Goal: Transaction & Acquisition: Purchase product/service

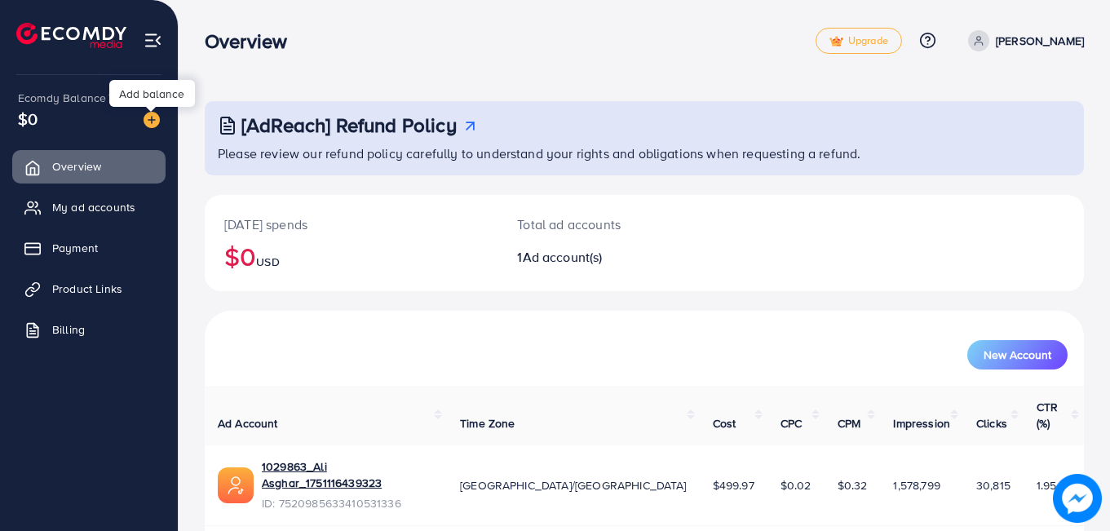
click at [153, 96] on div "Add balance" at bounding box center [152, 93] width 86 height 27
click at [130, 93] on div "Add balance" at bounding box center [152, 93] width 86 height 27
click at [149, 121] on img at bounding box center [152, 120] width 16 height 16
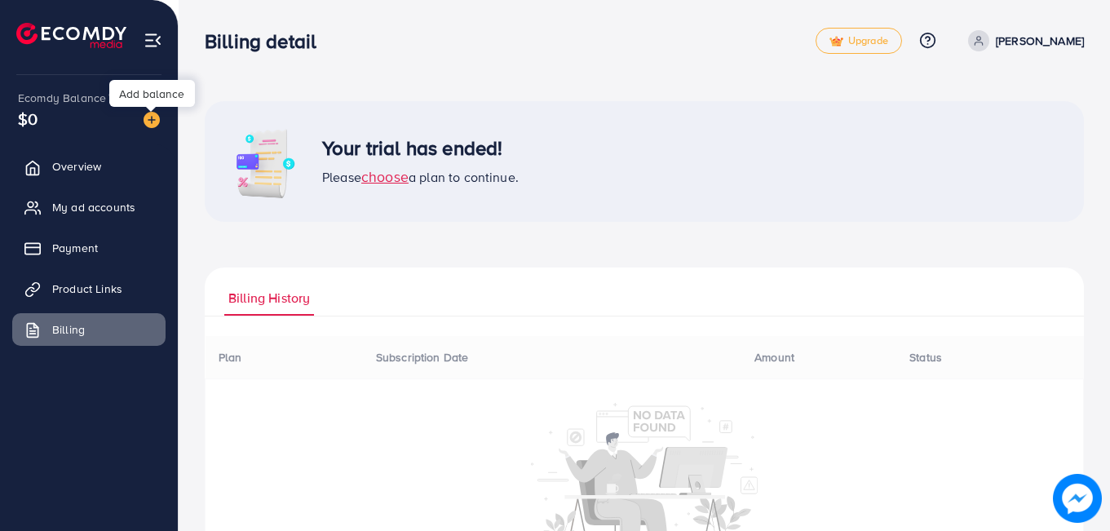
click at [153, 98] on div "Add balance" at bounding box center [152, 93] width 86 height 27
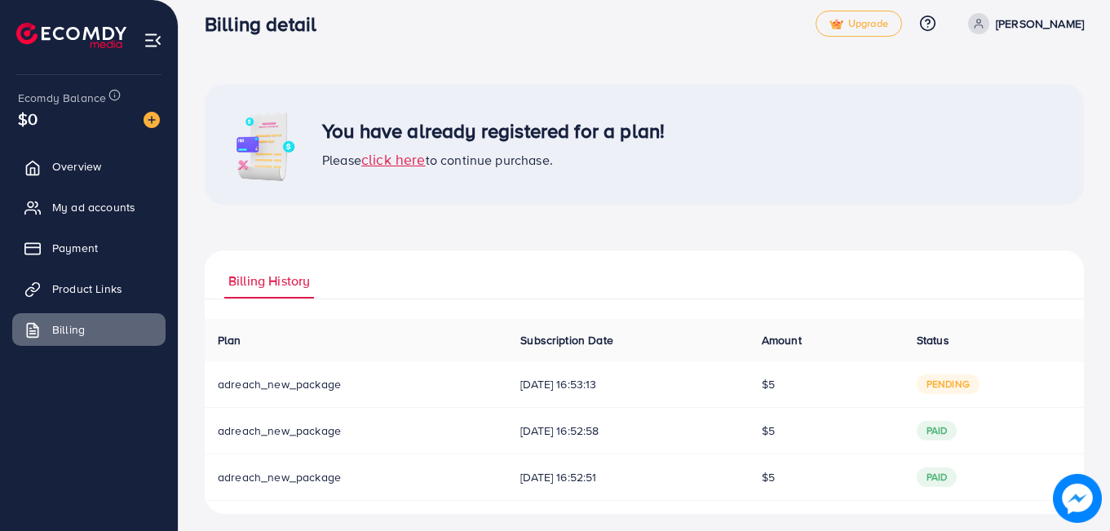
scroll to position [26, 0]
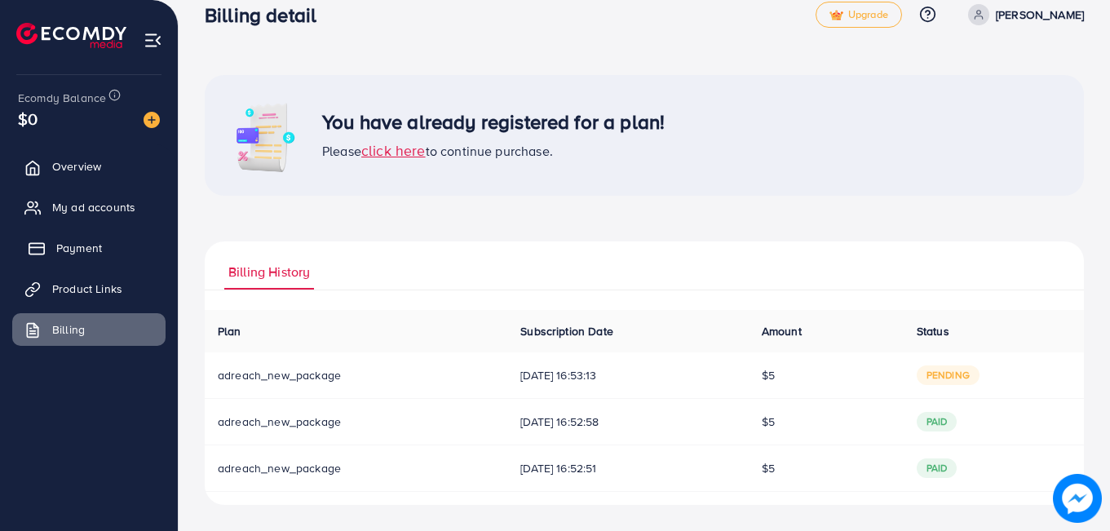
click at [106, 237] on link "Payment" at bounding box center [88, 248] width 153 height 33
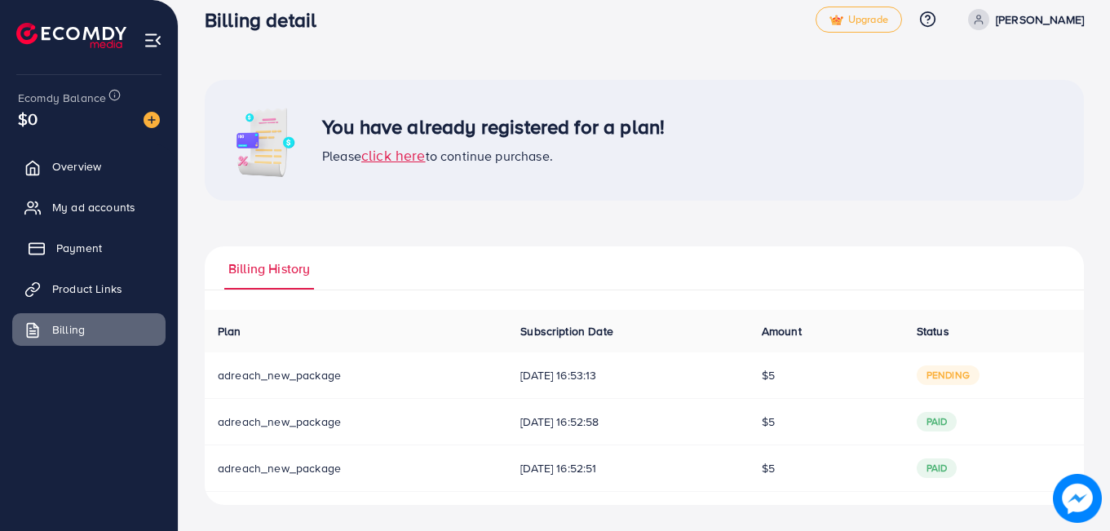
scroll to position [21, 0]
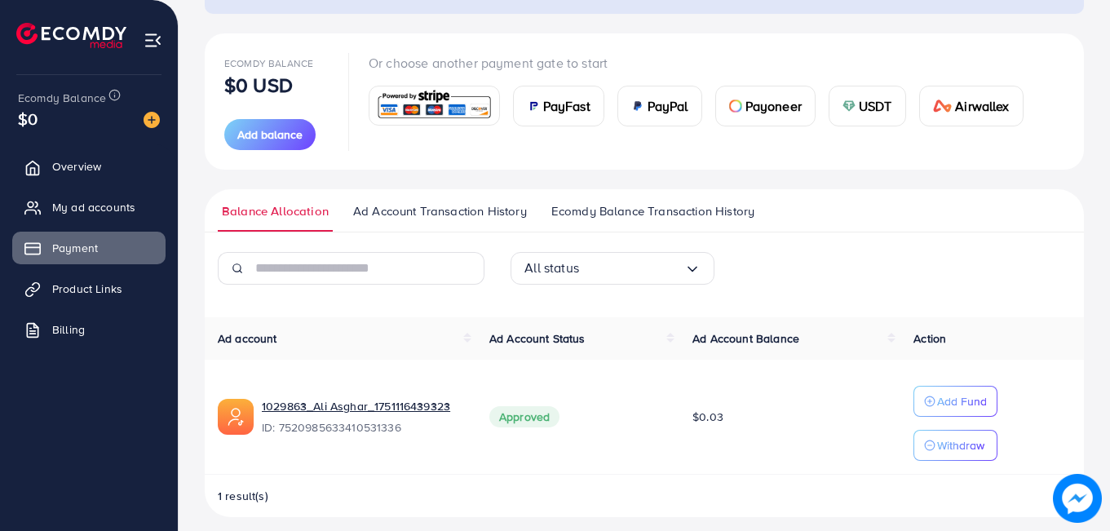
scroll to position [163, 0]
click at [547, 108] on span "PayFast" at bounding box center [566, 105] width 47 height 20
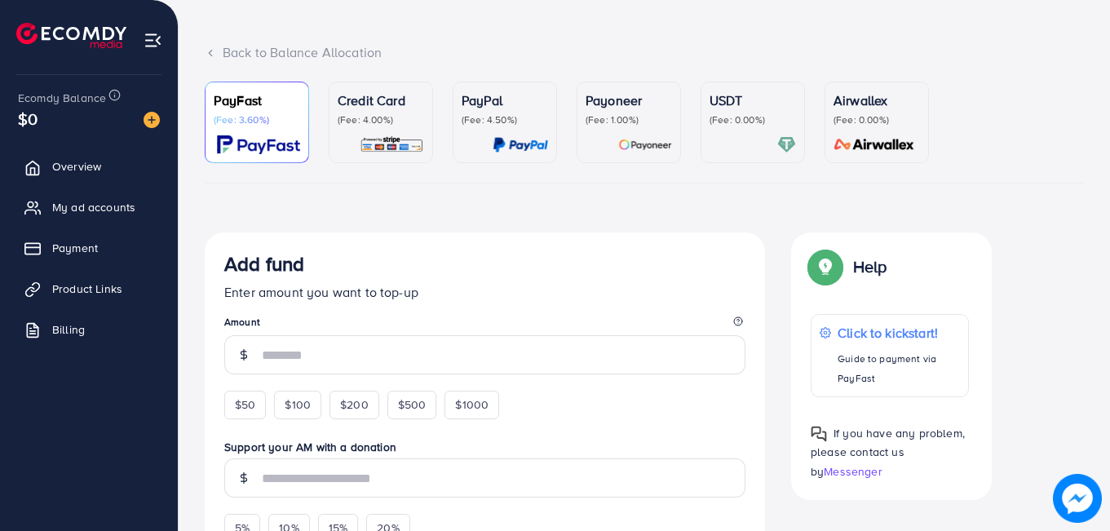
scroll to position [163, 0]
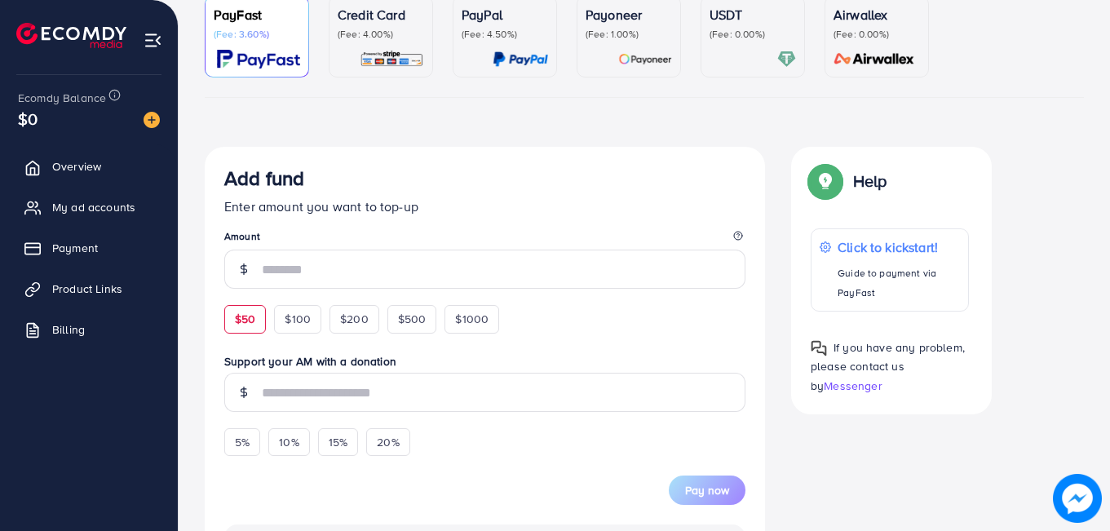
click at [247, 325] on span "$50" at bounding box center [245, 319] width 20 height 16
type input "**"
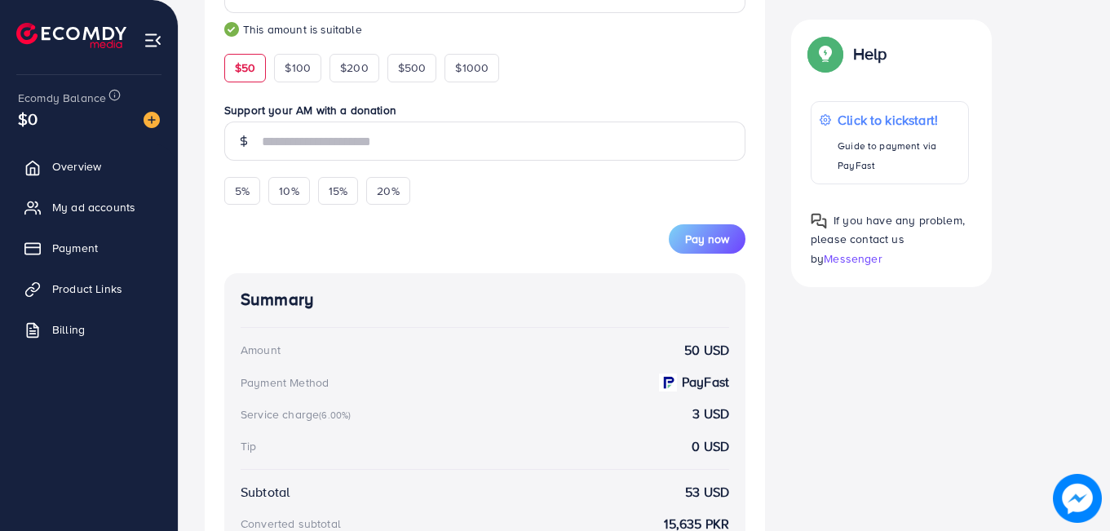
scroll to position [489, 0]
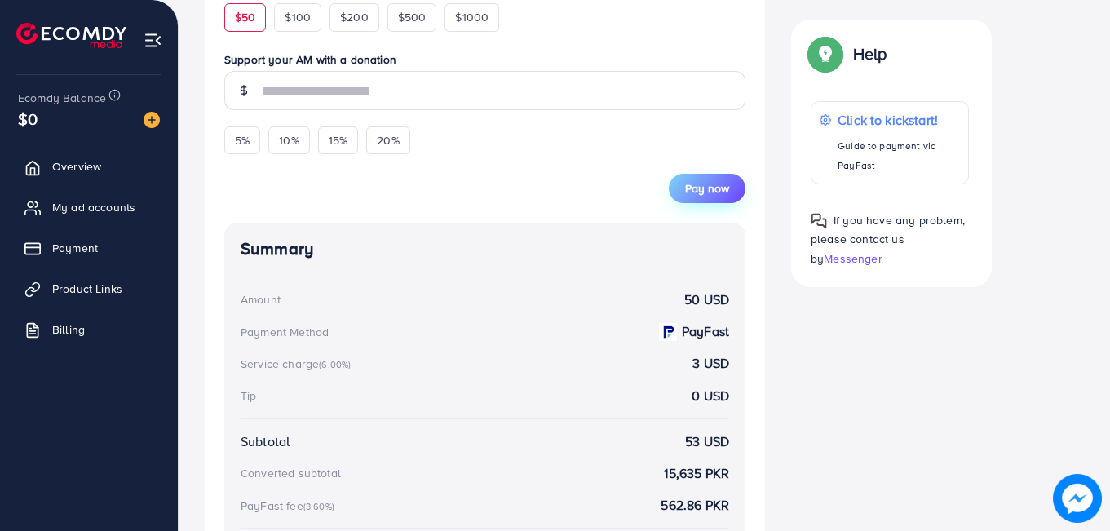
click at [701, 197] on span "Pay now" at bounding box center [707, 188] width 44 height 16
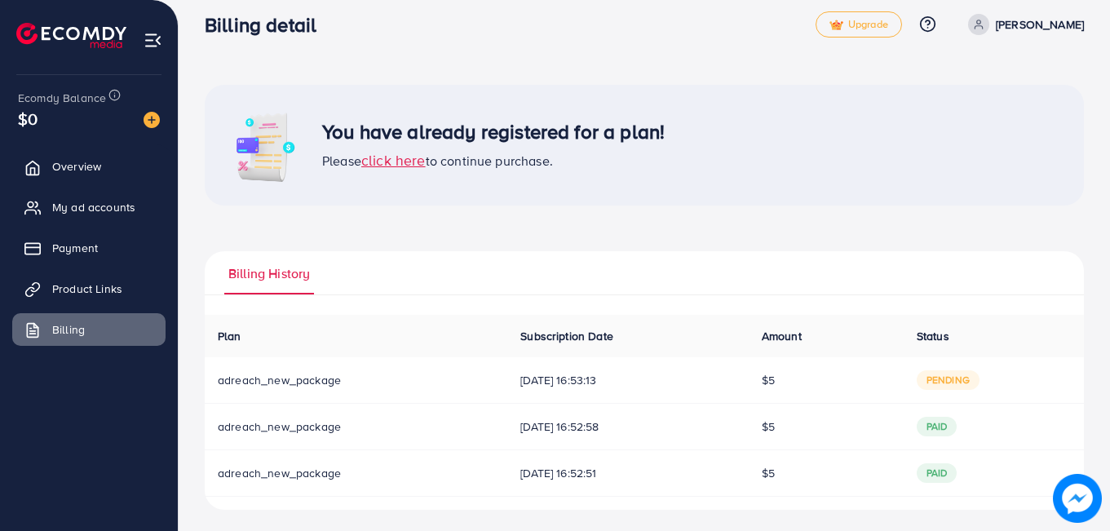
scroll to position [21, 0]
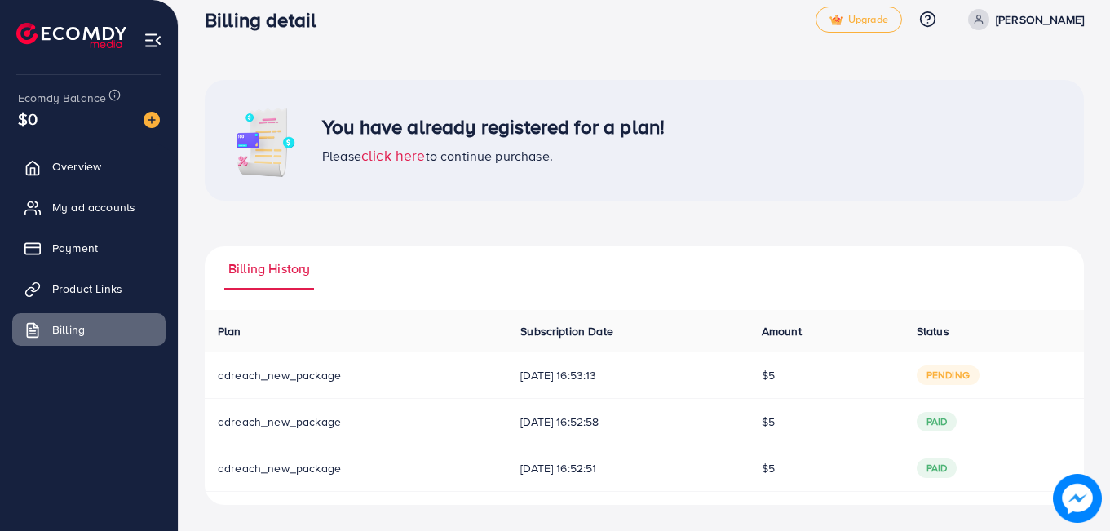
click at [236, 383] on span "adreach_new_package" at bounding box center [279, 375] width 123 height 16
click at [953, 380] on span "pending" at bounding box center [948, 375] width 63 height 20
click at [897, 242] on div "You have already registered for a plan! Please click here to continue purchase.…" at bounding box center [644, 292] width 879 height 425
click at [73, 255] on span "Payment" at bounding box center [79, 248] width 46 height 16
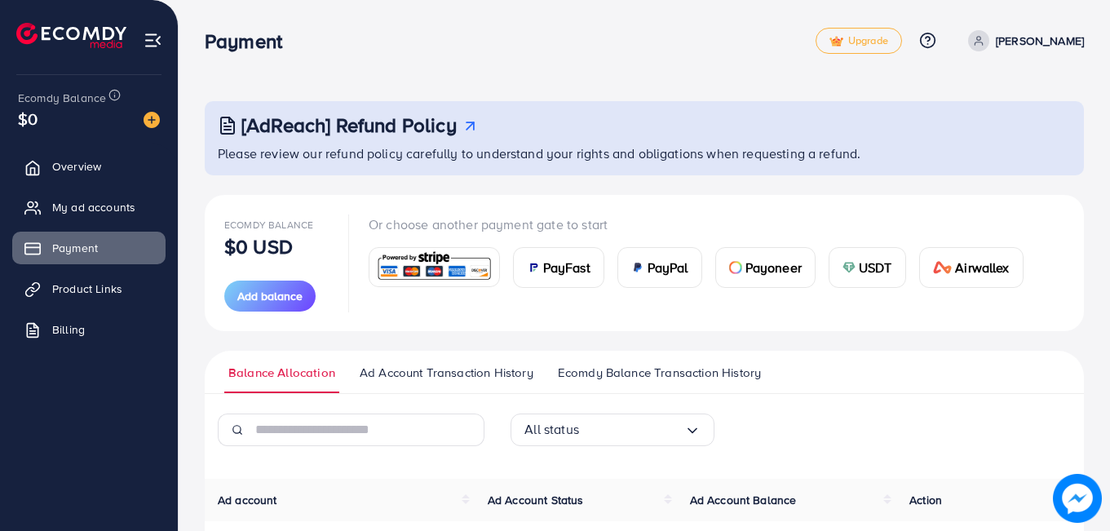
scroll to position [187, 0]
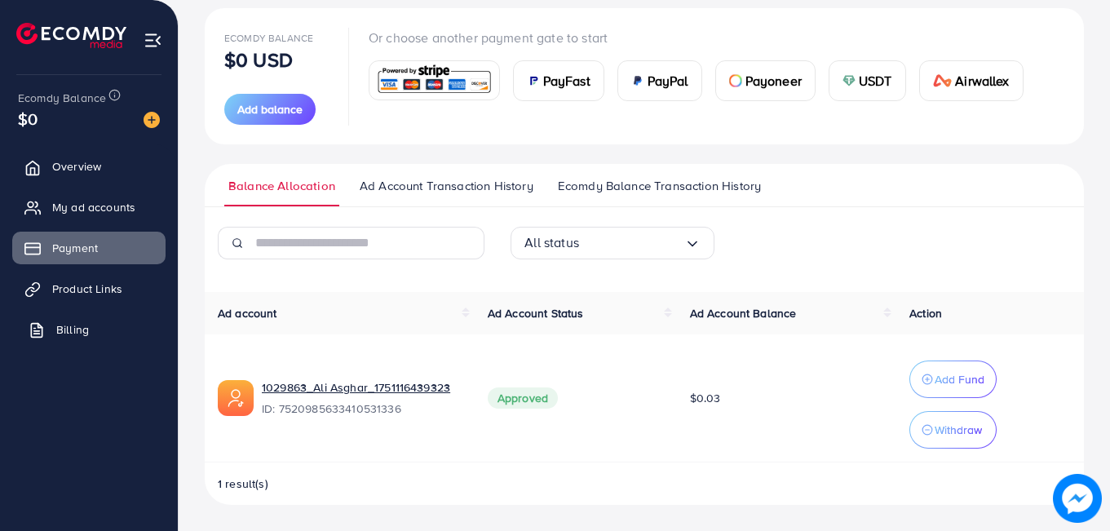
click at [49, 338] on link "Billing" at bounding box center [88, 329] width 153 height 33
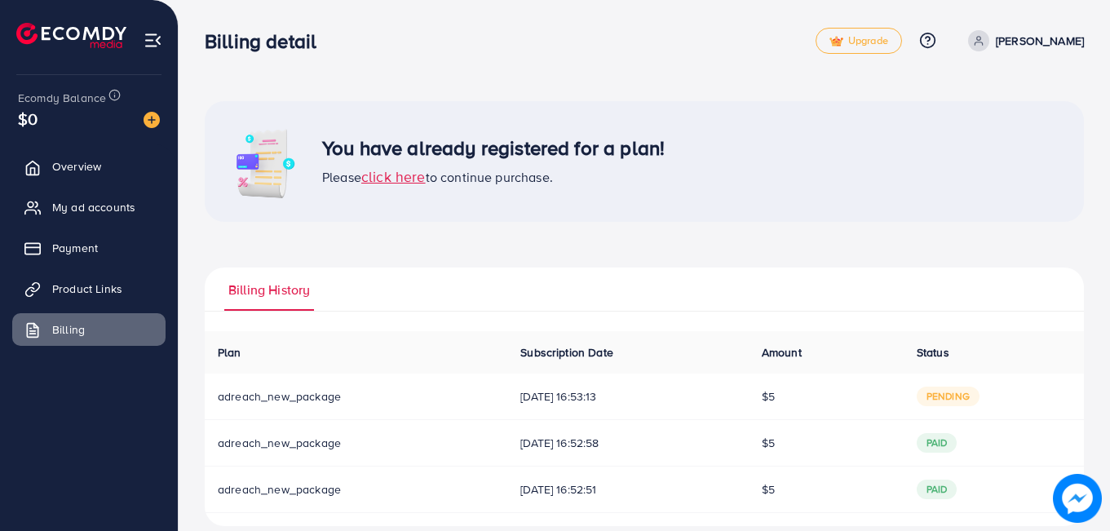
scroll to position [21, 0]
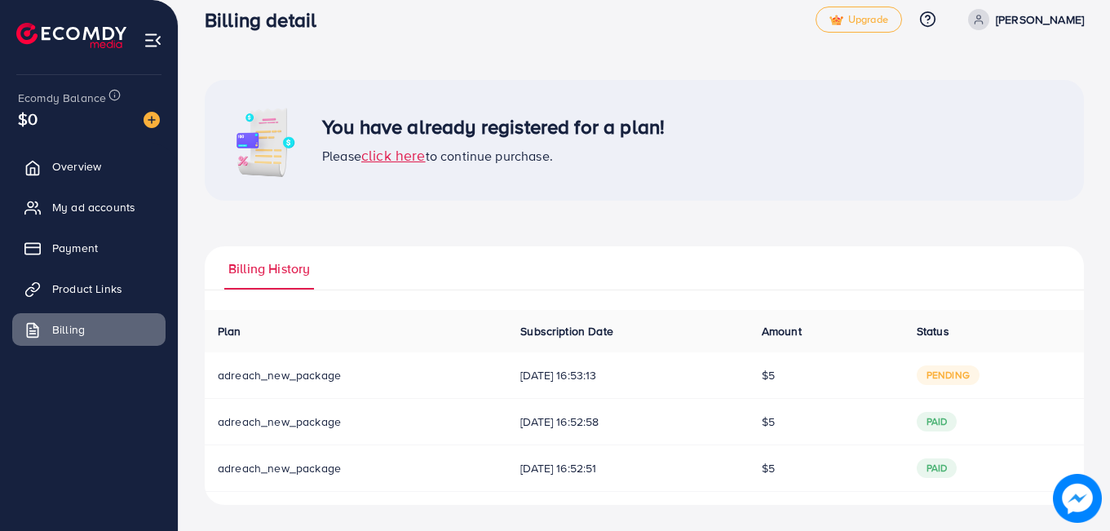
click at [963, 377] on span "pending" at bounding box center [948, 375] width 63 height 20
click at [303, 383] on span "adreach_new_package" at bounding box center [279, 375] width 123 height 16
click at [595, 387] on td "05/09/2025, 16:53:13" at bounding box center [627, 375] width 241 height 46
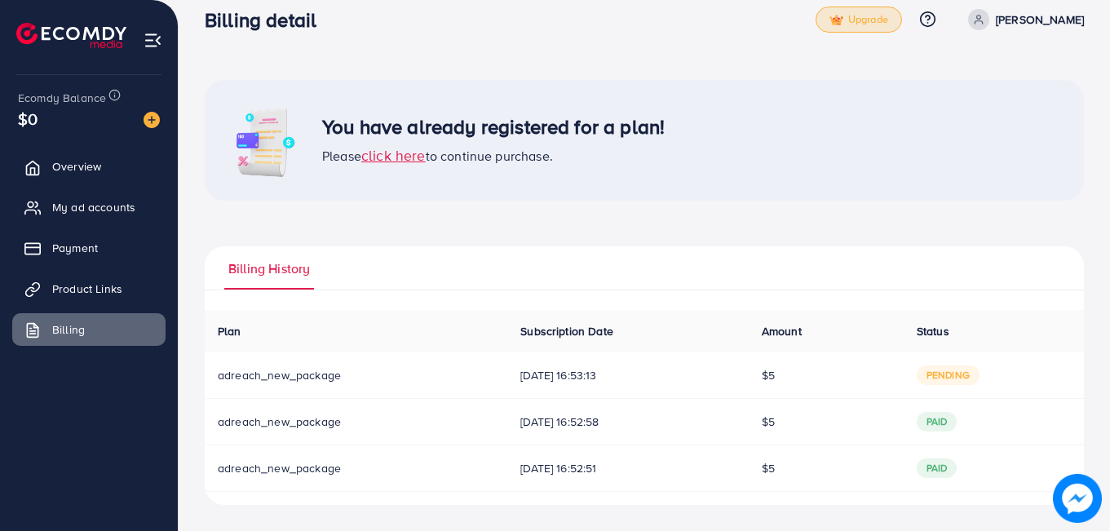
click at [902, 27] on link "Upgrade" at bounding box center [859, 20] width 86 height 26
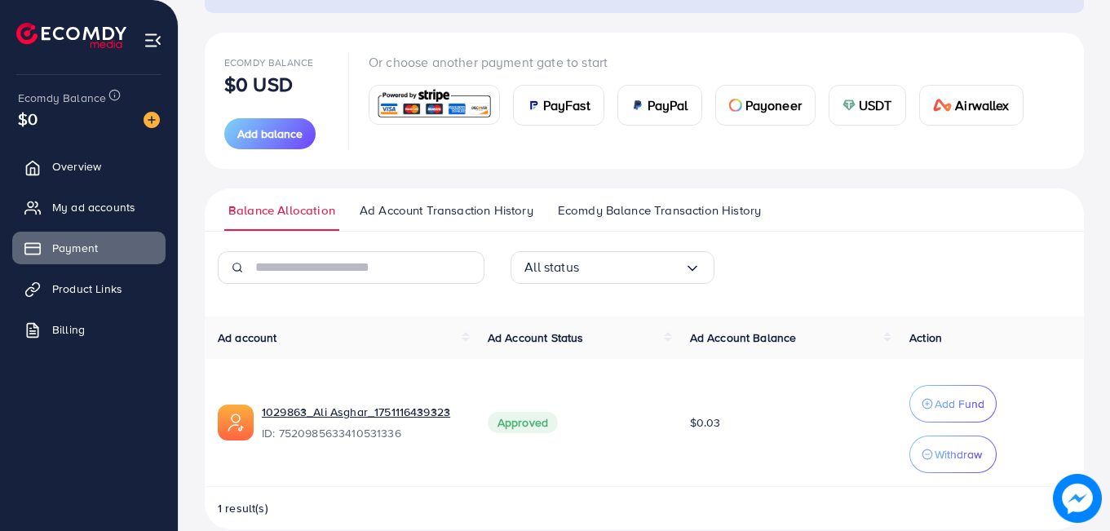
scroll to position [187, 0]
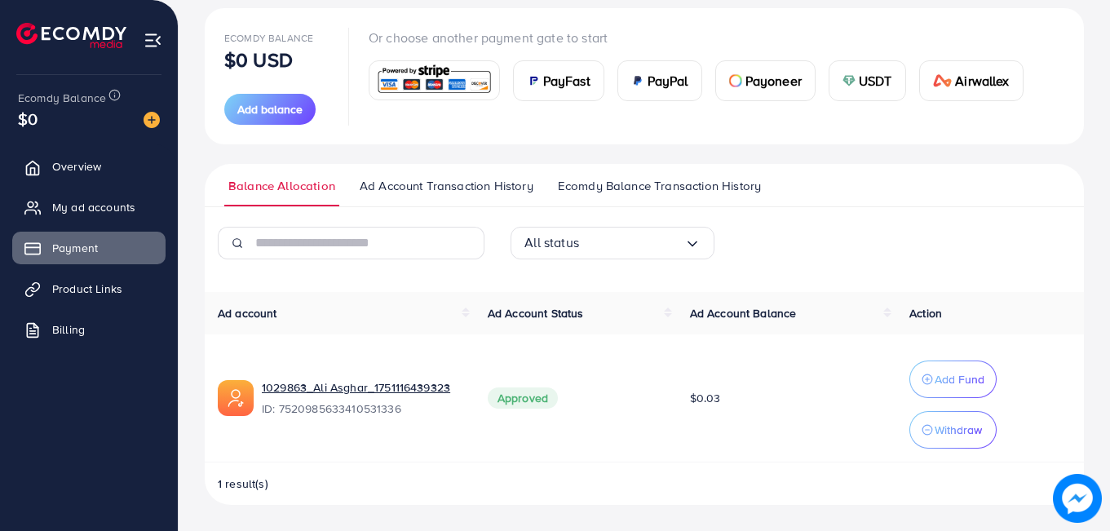
click at [259, 479] on span "1 result(s)" at bounding box center [243, 484] width 51 height 16
click at [244, 483] on span "1 result(s)" at bounding box center [243, 484] width 51 height 16
click at [445, 188] on span "Ad Account Transaction History" at bounding box center [447, 186] width 174 height 18
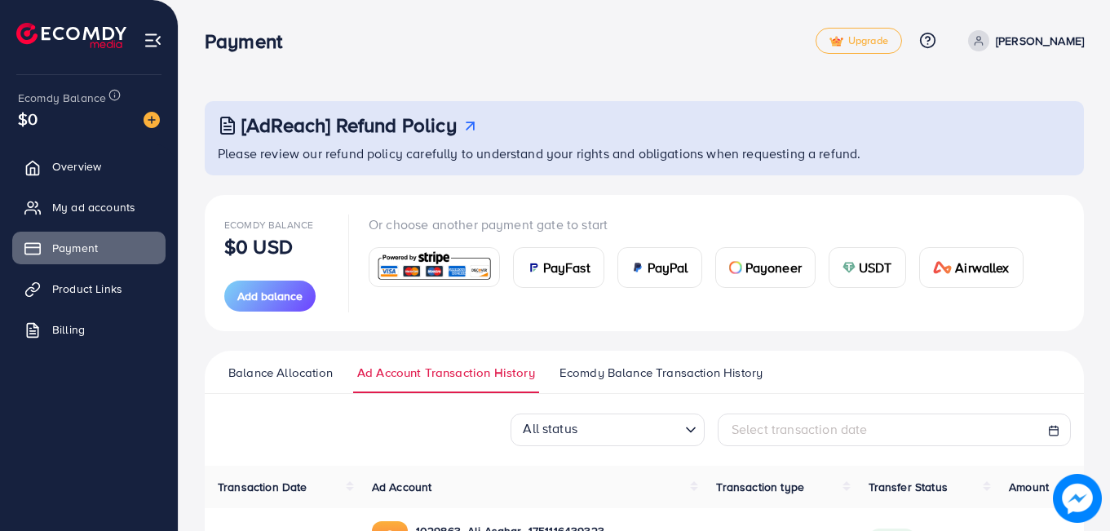
click at [590, 384] on link "Ecomdy Balance Transaction History" at bounding box center [660, 378] width 211 height 29
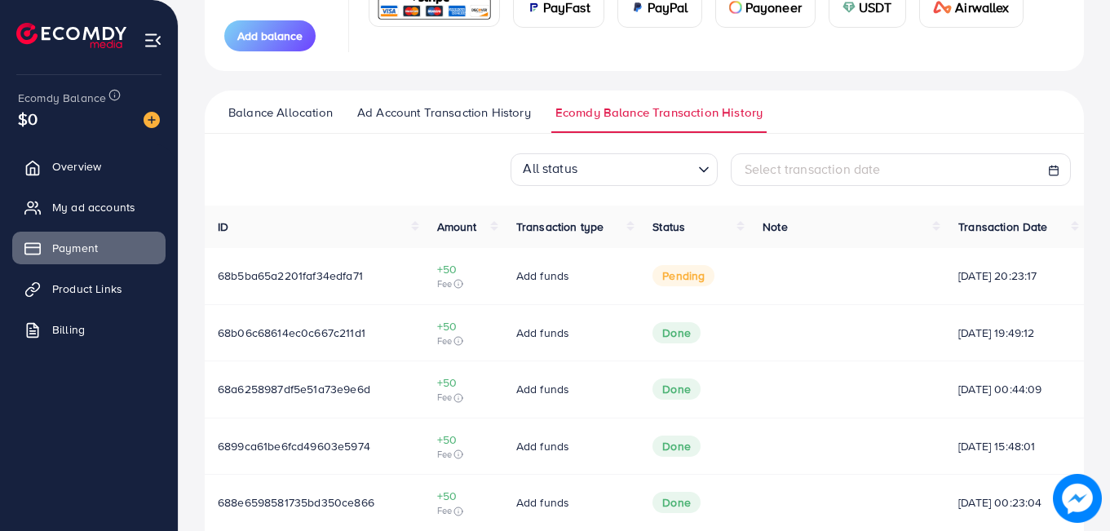
scroll to position [219, 0]
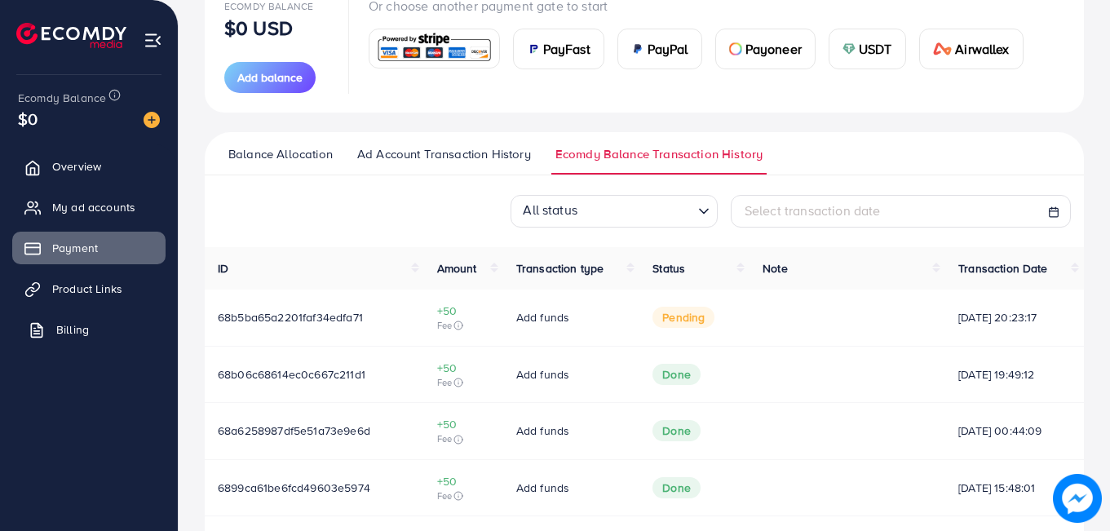
click at [84, 325] on span "Billing" at bounding box center [72, 329] width 33 height 16
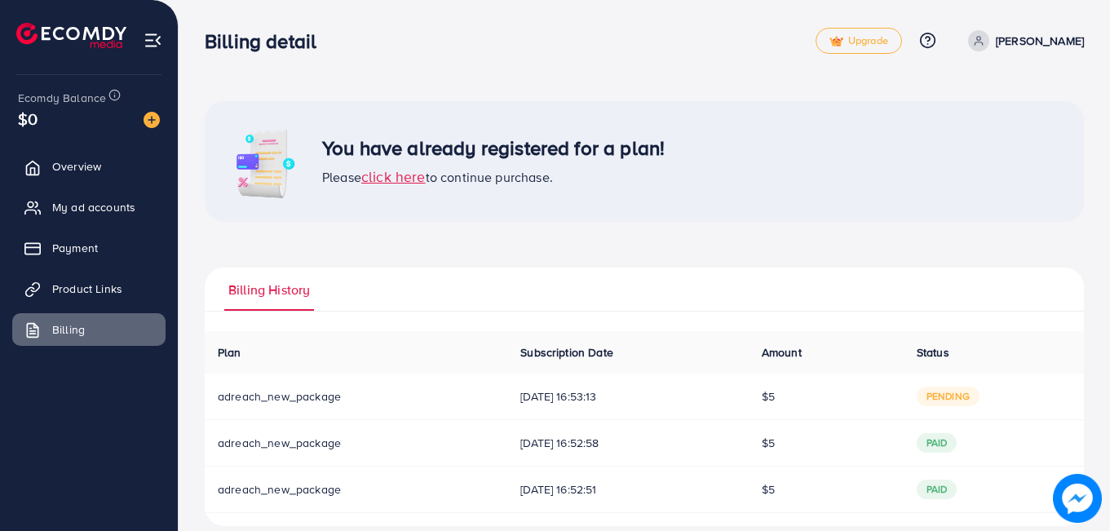
scroll to position [21, 0]
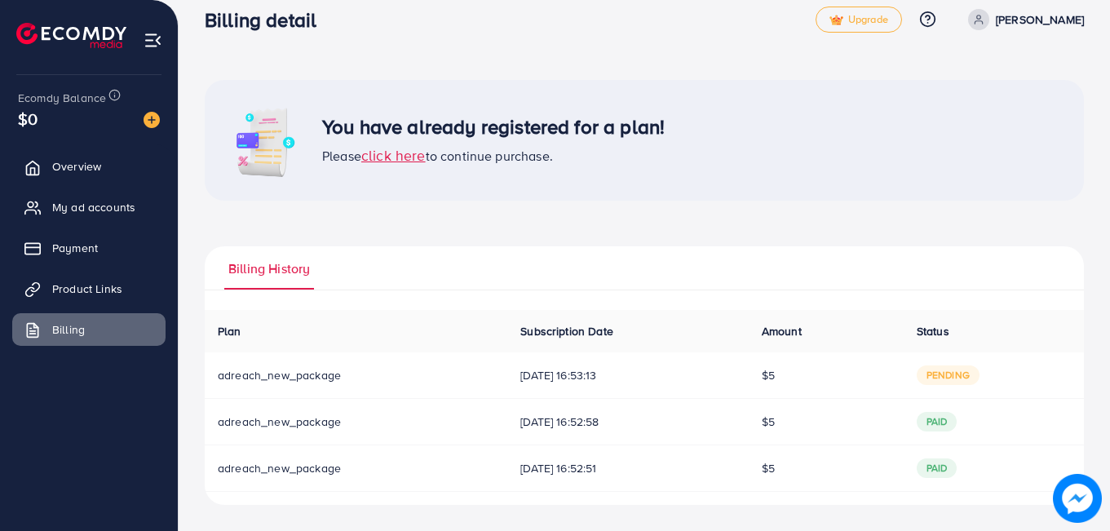
click at [960, 383] on span "pending" at bounding box center [948, 375] width 63 height 20
click at [152, 47] on img at bounding box center [153, 40] width 19 height 19
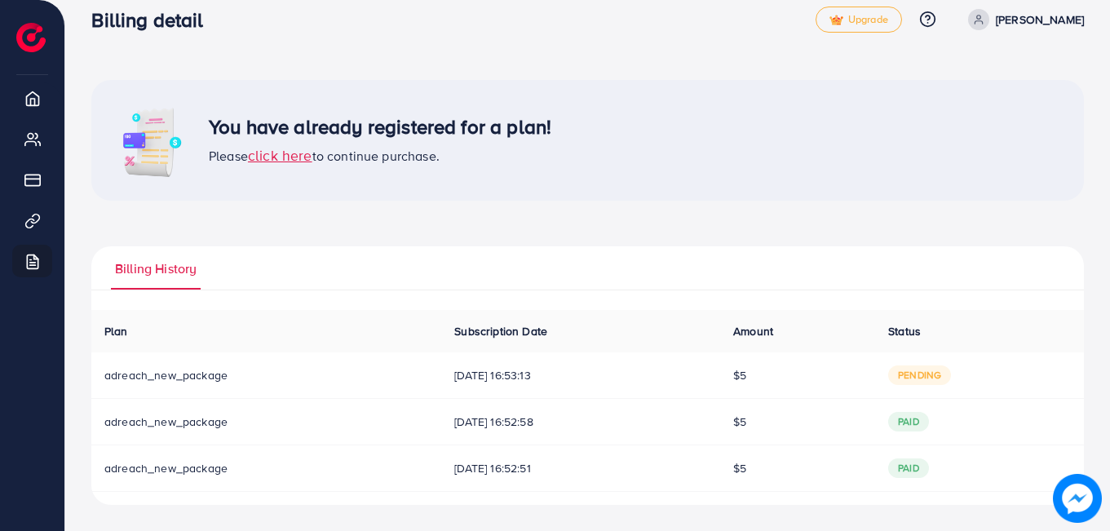
click at [922, 371] on span "pending" at bounding box center [919, 375] width 63 height 20
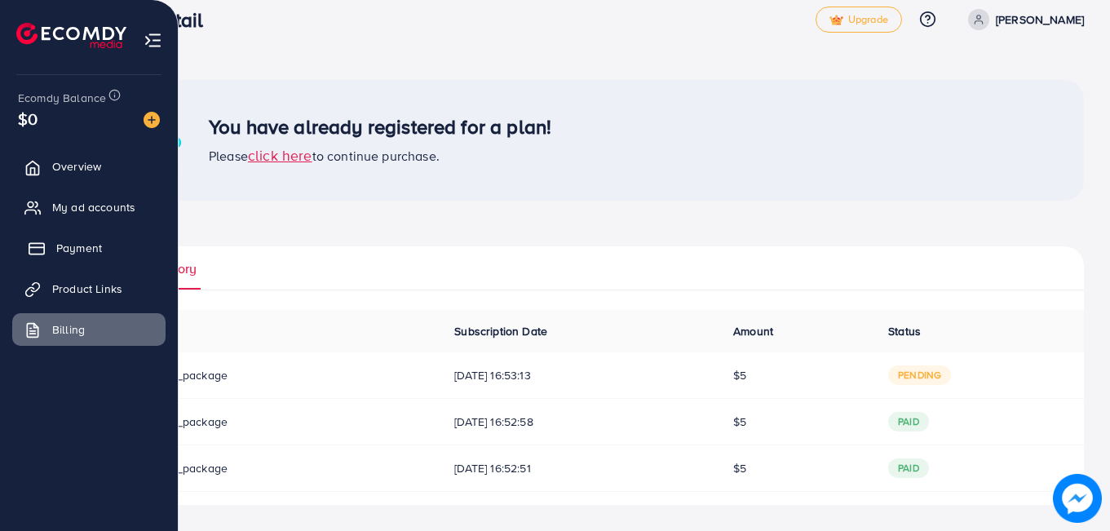
click at [69, 257] on link "Payment" at bounding box center [88, 248] width 153 height 33
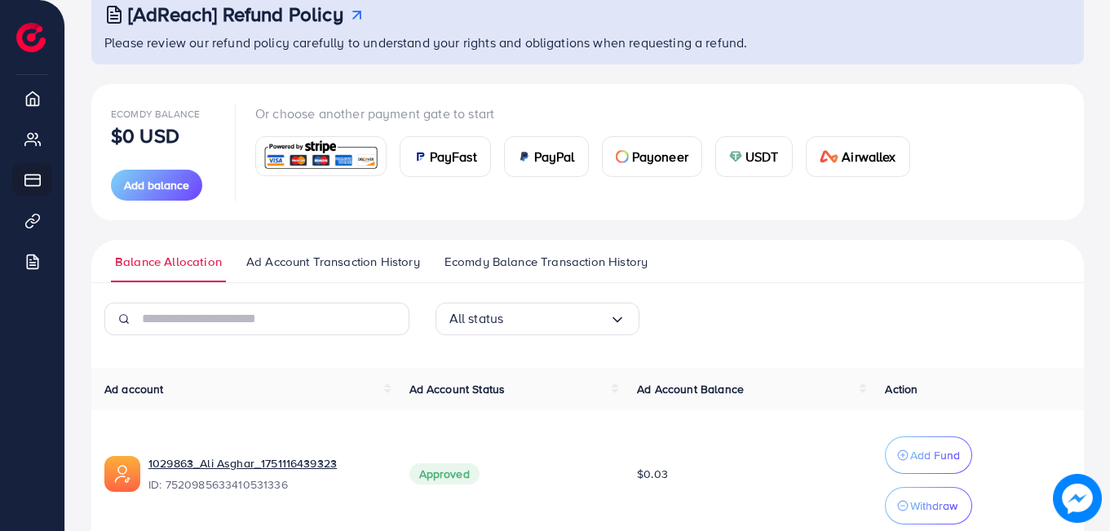
scroll to position [187, 0]
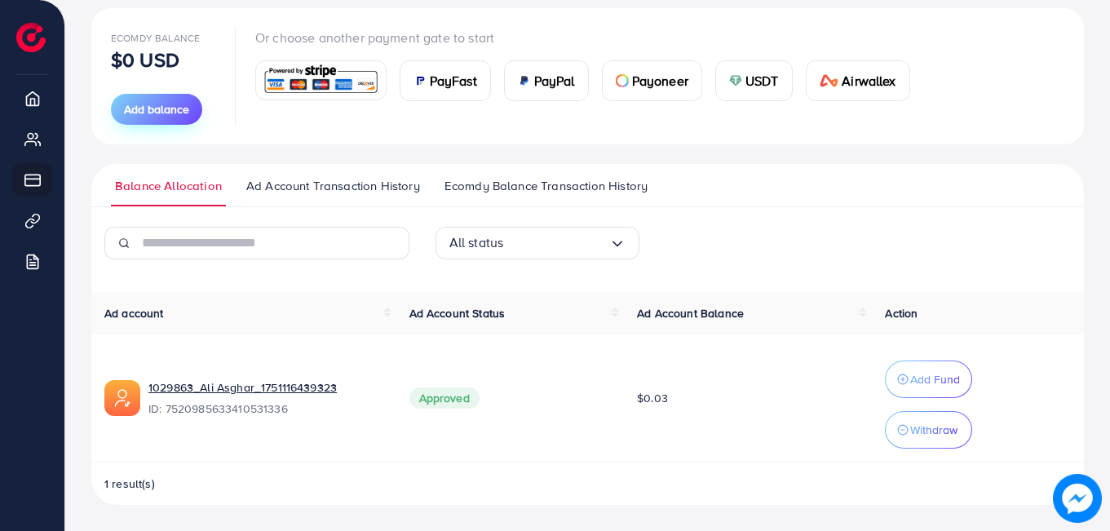
click at [184, 107] on span "Add balance" at bounding box center [156, 109] width 65 height 16
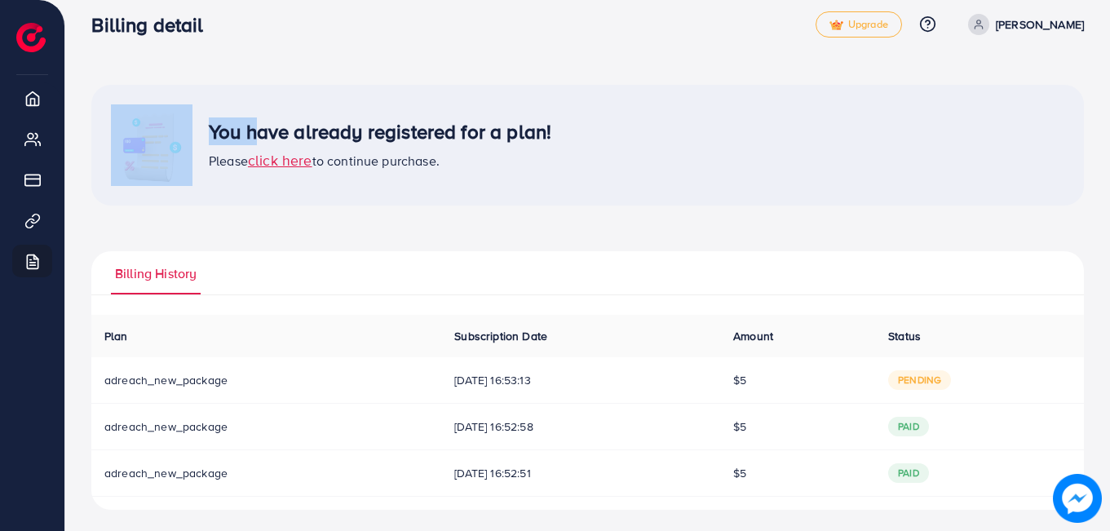
scroll to position [21, 0]
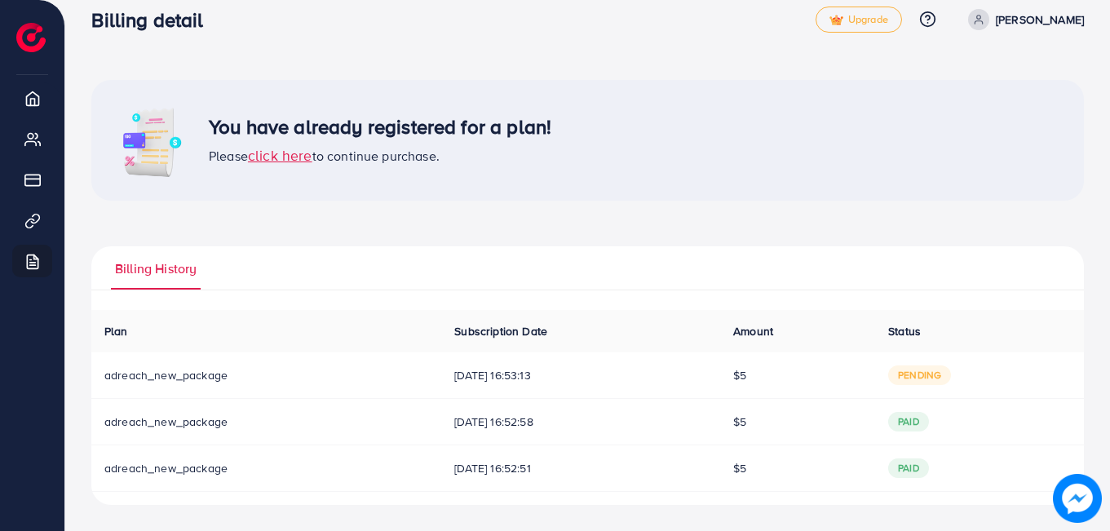
click at [656, 224] on div "You have already registered for a plan! Please click here to continue purchase.…" at bounding box center [587, 292] width 993 height 425
click at [298, 162] on span "click here" at bounding box center [280, 155] width 64 height 20
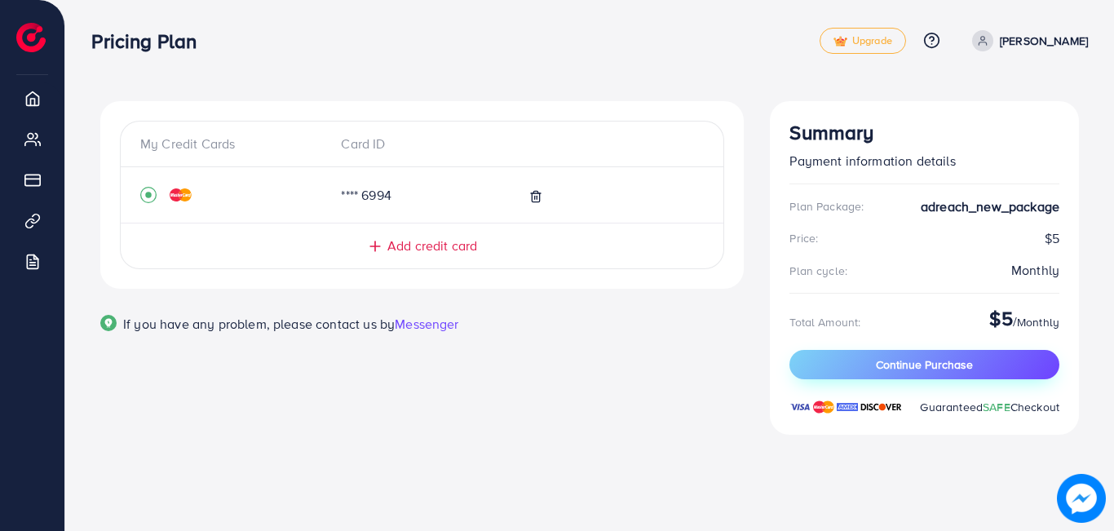
click at [891, 357] on span "Continue Purchase" at bounding box center [924, 364] width 97 height 16
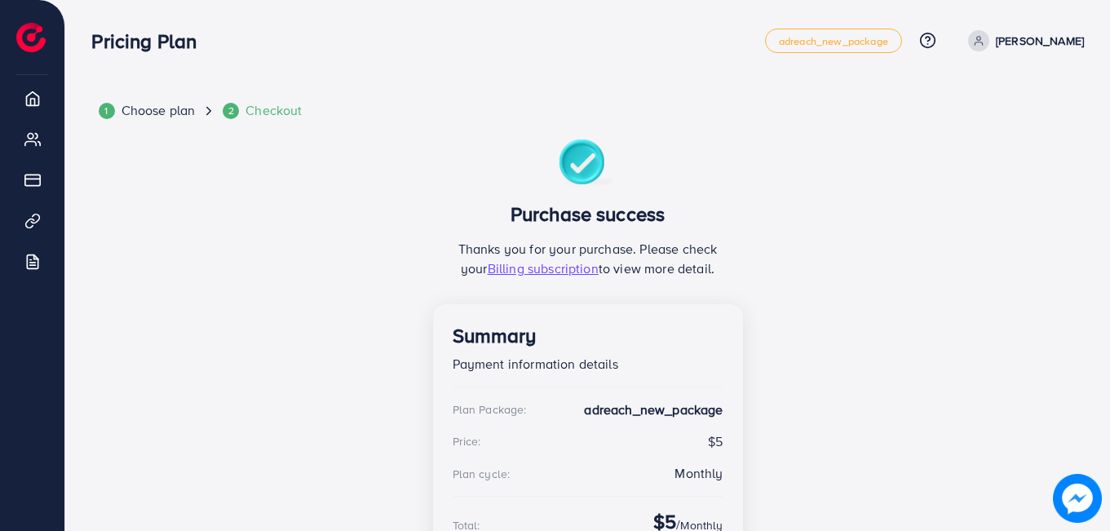
scroll to position [117, 0]
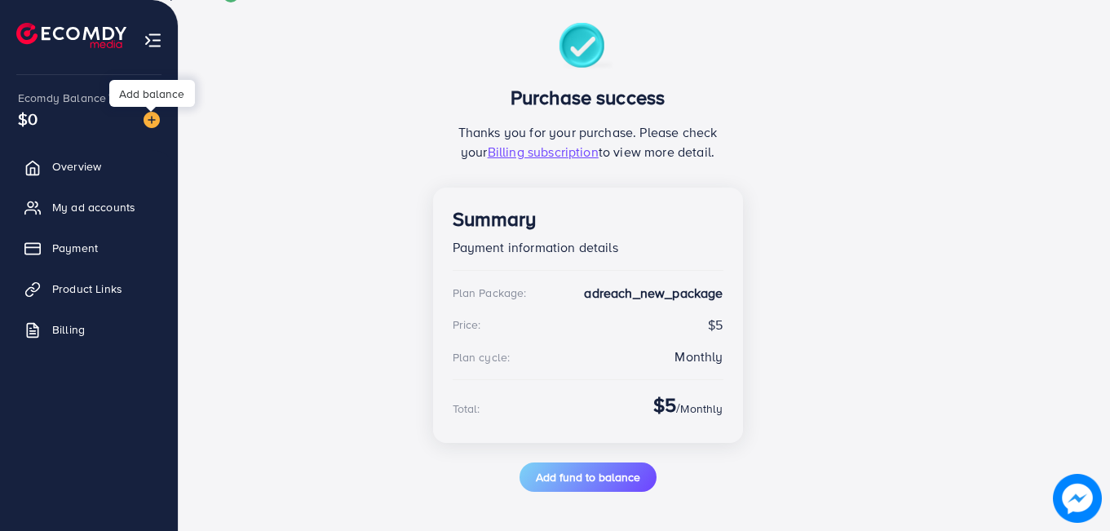
click at [147, 114] on img at bounding box center [152, 120] width 16 height 16
click at [142, 87] on div "Add balance" at bounding box center [152, 93] width 86 height 27
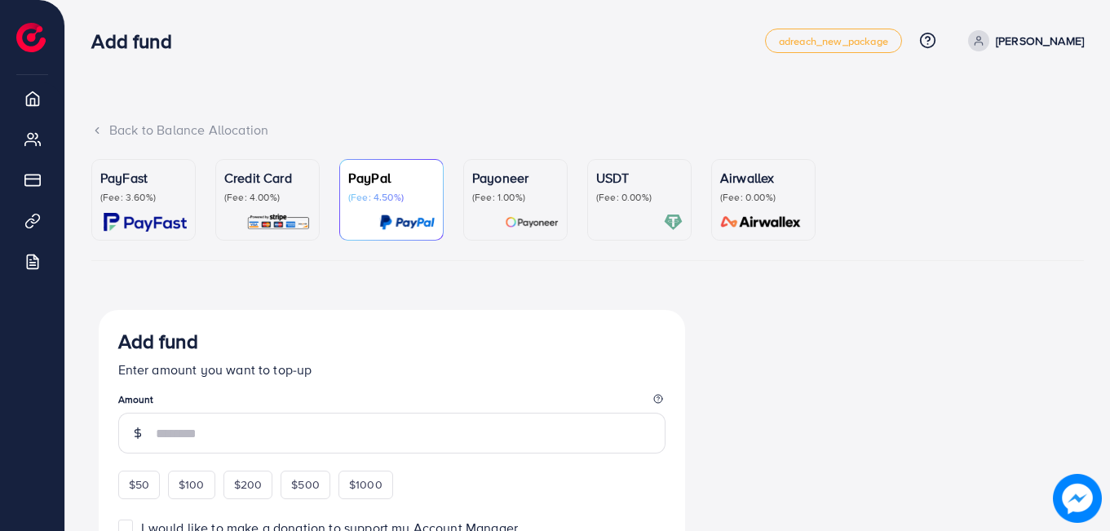
scroll to position [326, 0]
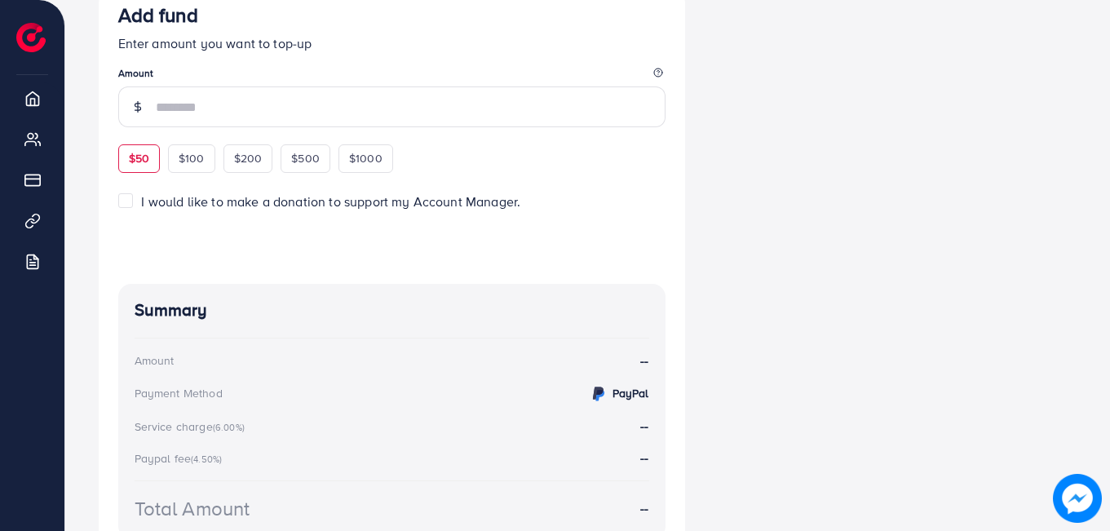
click at [140, 156] on span "$50" at bounding box center [139, 158] width 20 height 16
click at [140, 156] on div "Add fund Enter amount you want to top-up Amount $50 $100 $200 $500 $1000" at bounding box center [391, 87] width 547 height 169
type input "**"
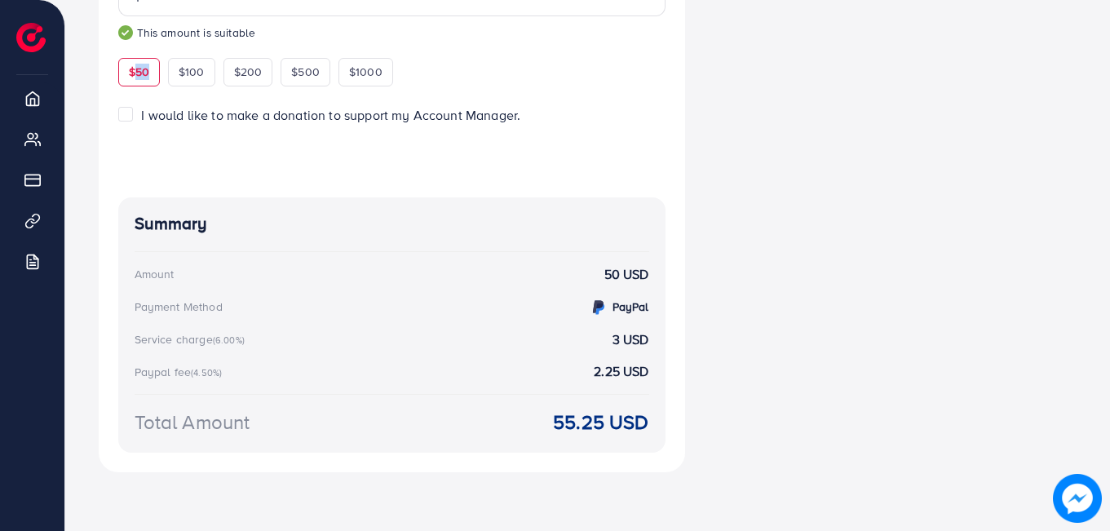
scroll to position [0, 0]
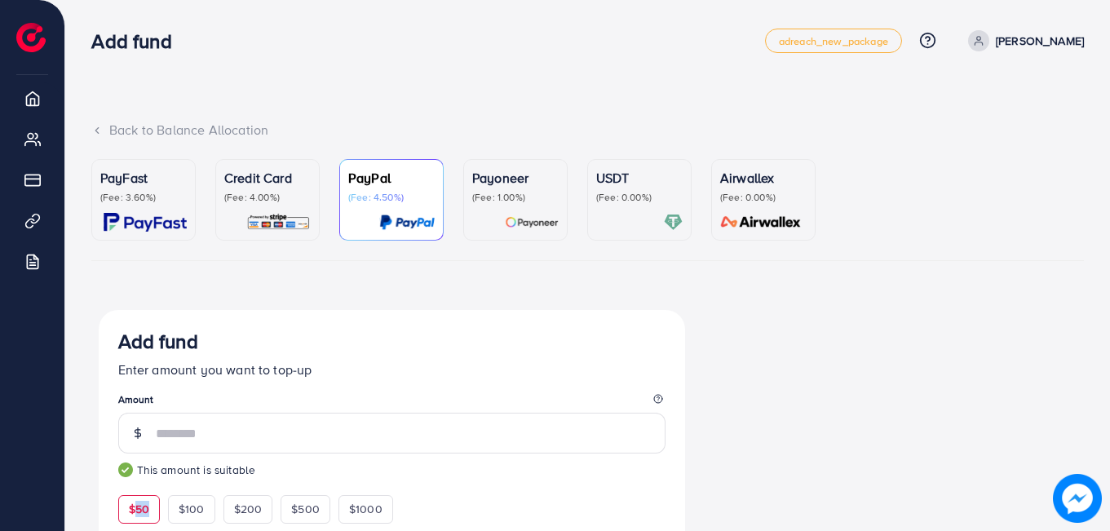
click at [161, 181] on p "PayFast" at bounding box center [143, 178] width 86 height 20
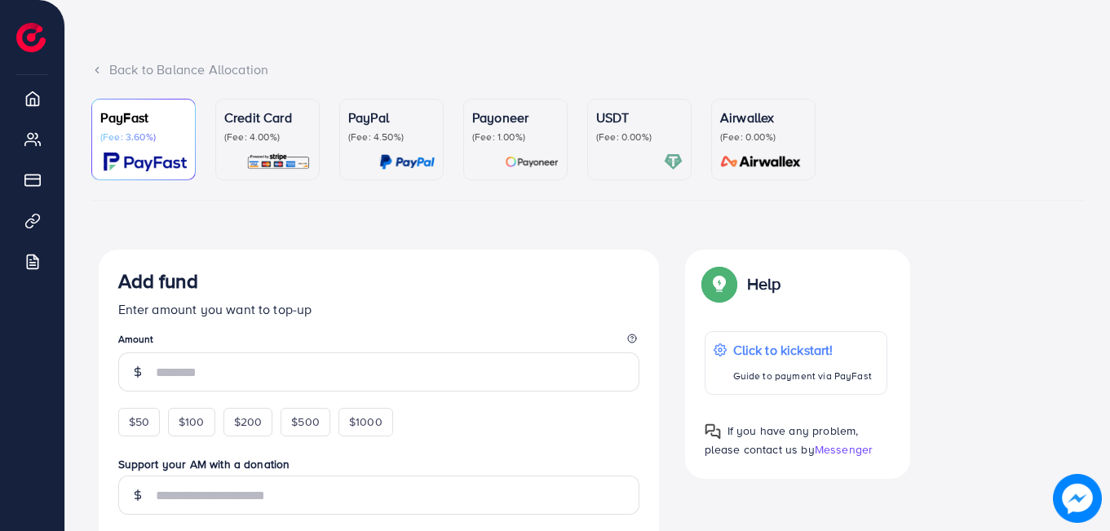
scroll to position [326, 0]
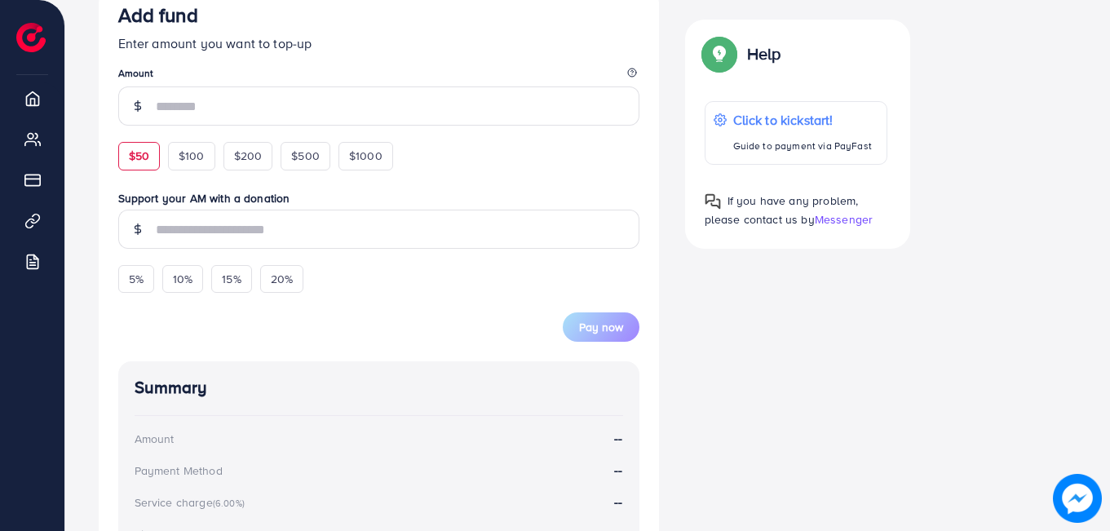
click at [145, 147] on div "$50" at bounding box center [139, 156] width 42 height 28
type input "**"
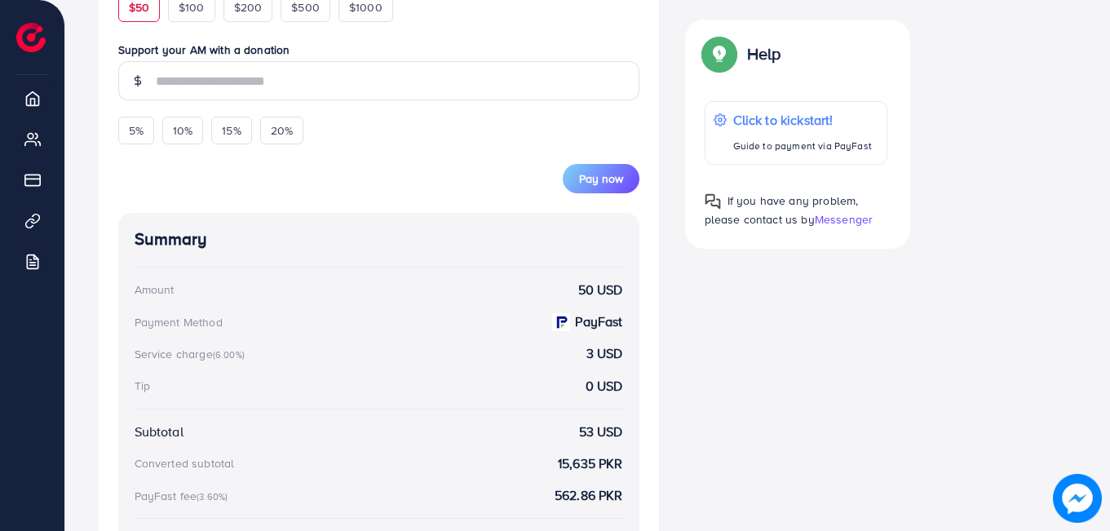
scroll to position [418, 0]
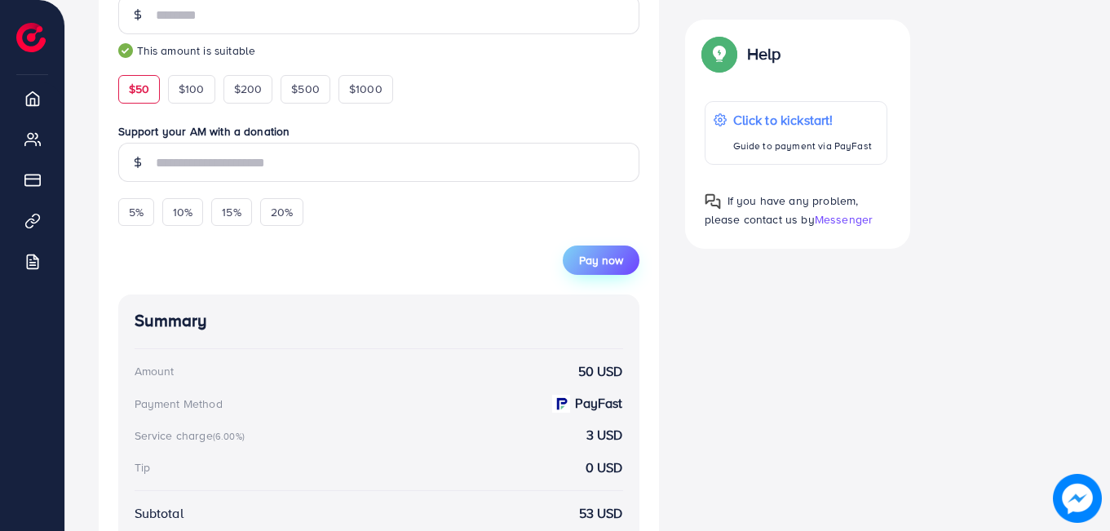
click at [592, 256] on span "Pay now" at bounding box center [601, 260] width 44 height 16
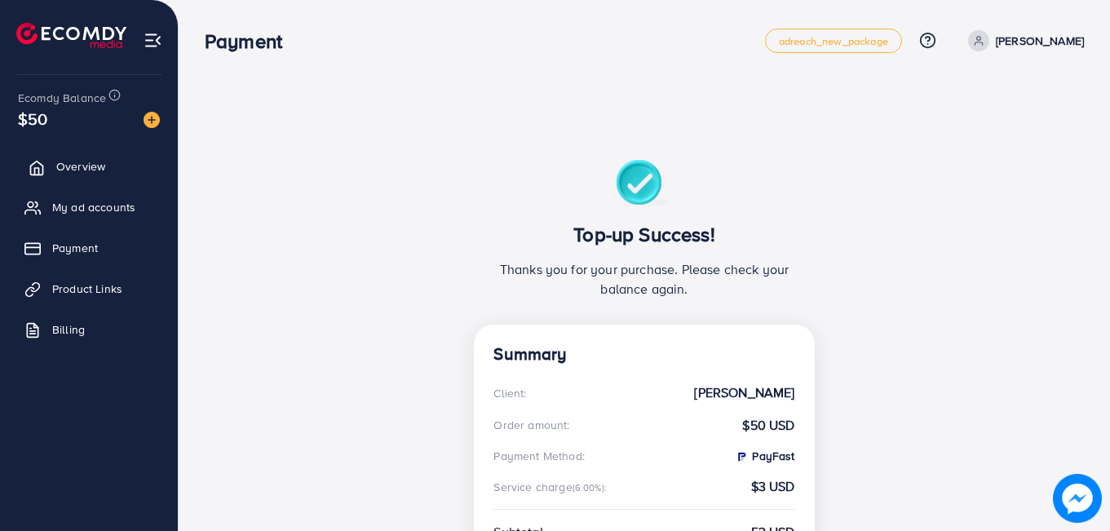
click at [66, 165] on span "Overview" at bounding box center [80, 166] width 49 height 16
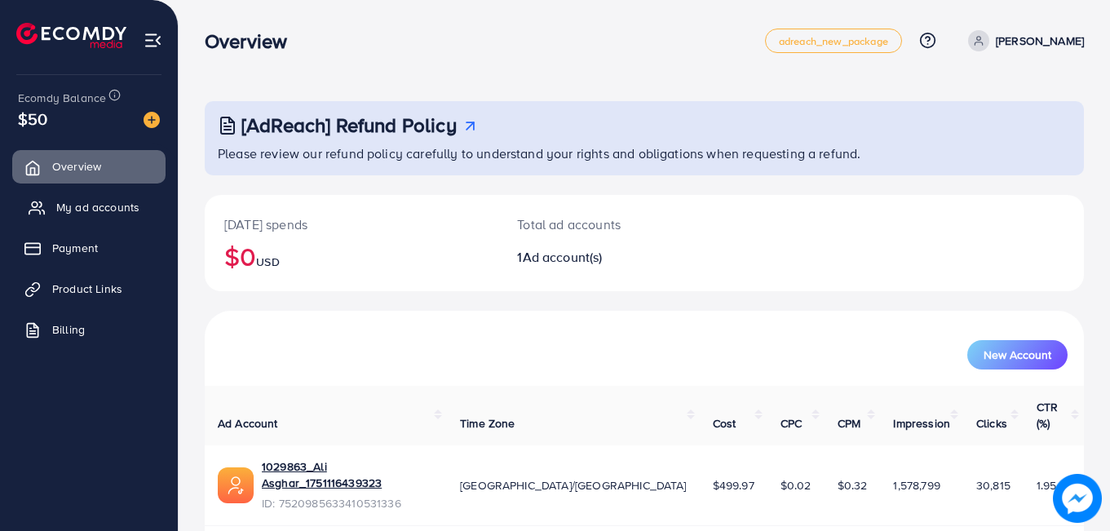
click at [37, 210] on icon at bounding box center [37, 208] width 16 height 16
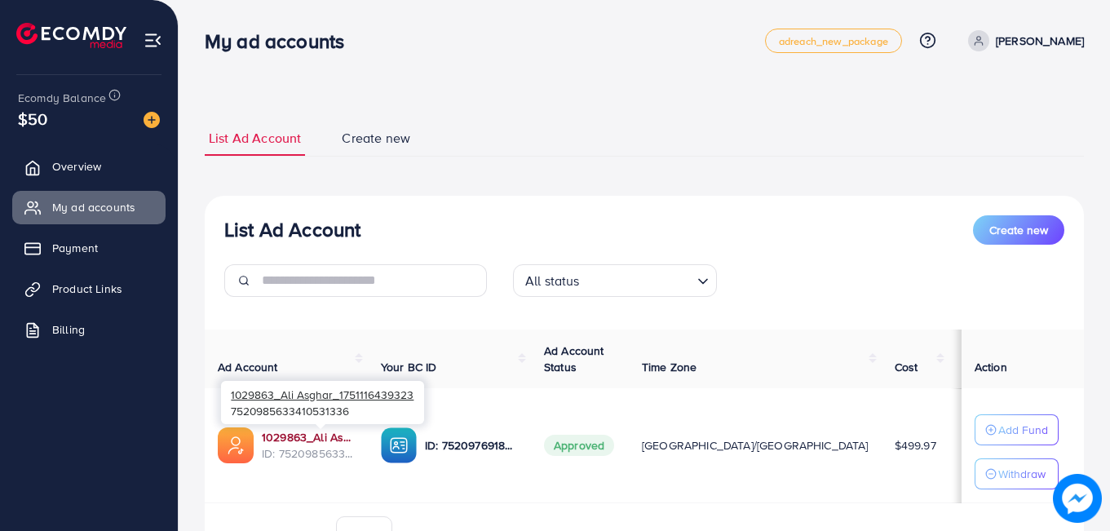
click at [290, 434] on link "1029863_Ali Asghar_1751116439323" at bounding box center [308, 437] width 93 height 16
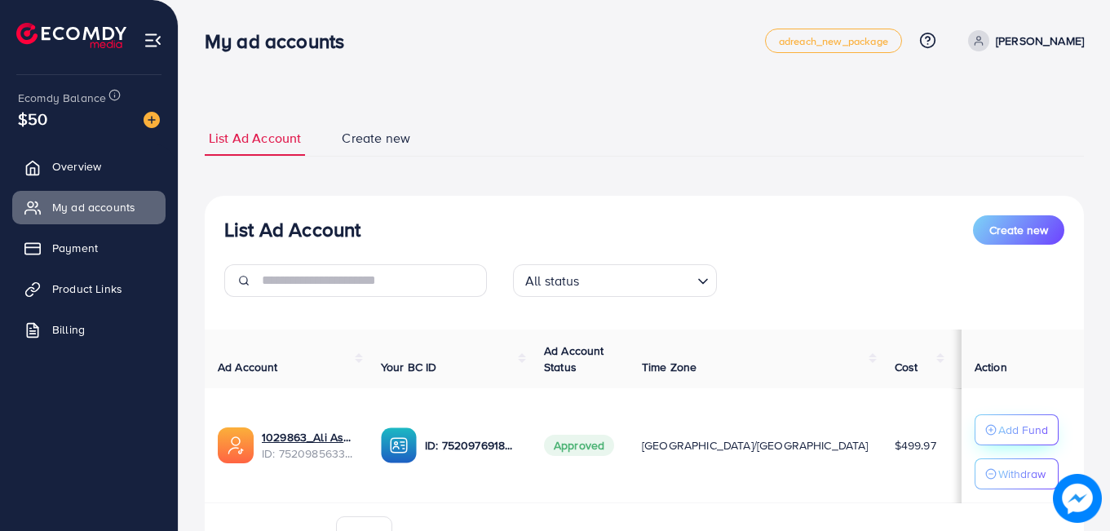
click at [998, 434] on p "Add Fund" at bounding box center [1023, 430] width 50 height 20
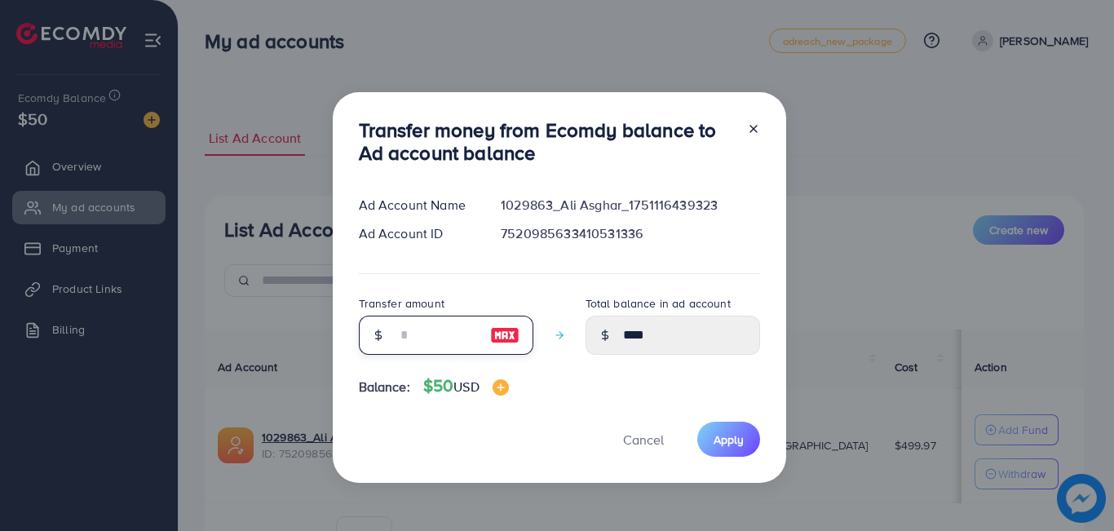
click at [439, 347] on input "number" at bounding box center [437, 335] width 82 height 39
type input "*"
type input "****"
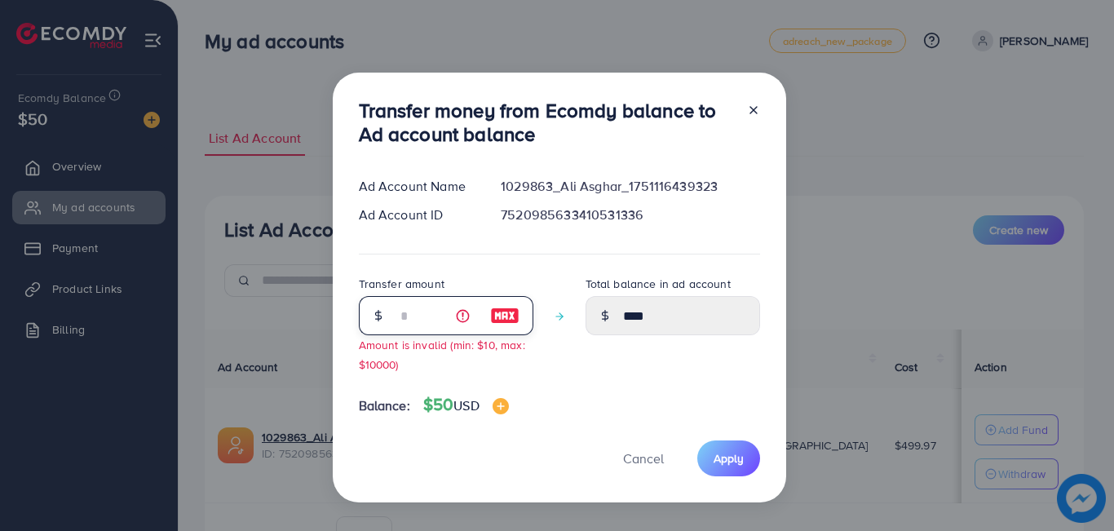
type input "**"
type input "*****"
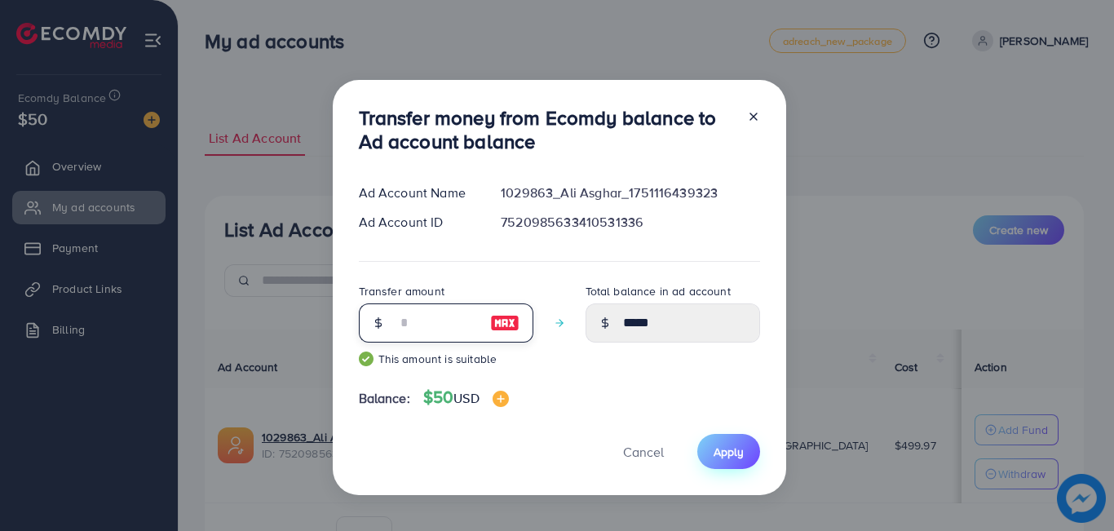
type input "**"
click at [726, 445] on span "Apply" at bounding box center [729, 452] width 30 height 16
